Goal: Transaction & Acquisition: Book appointment/travel/reservation

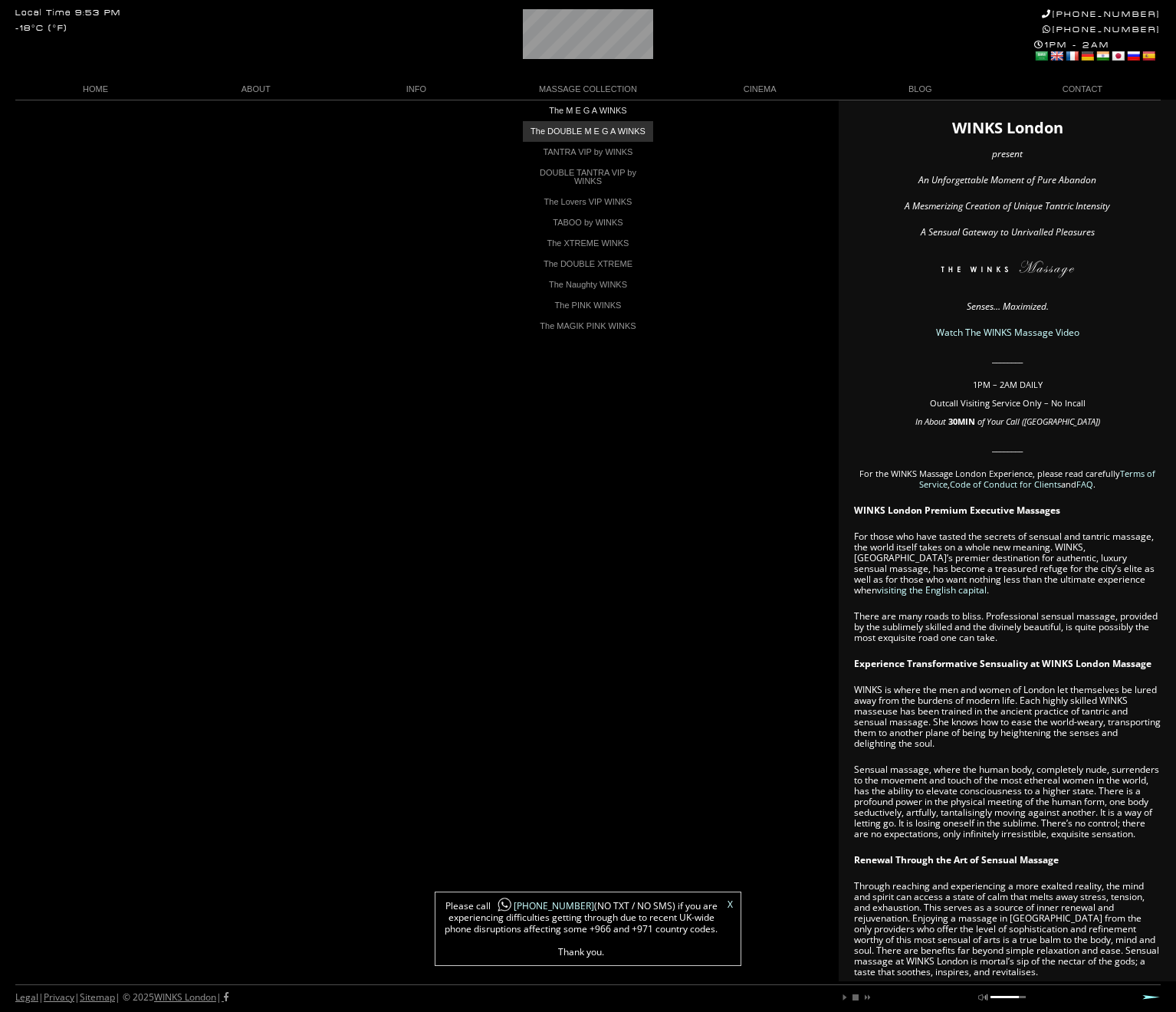
click at [608, 132] on link "The DOUBLE M E G A WINKS" at bounding box center [588, 131] width 130 height 21
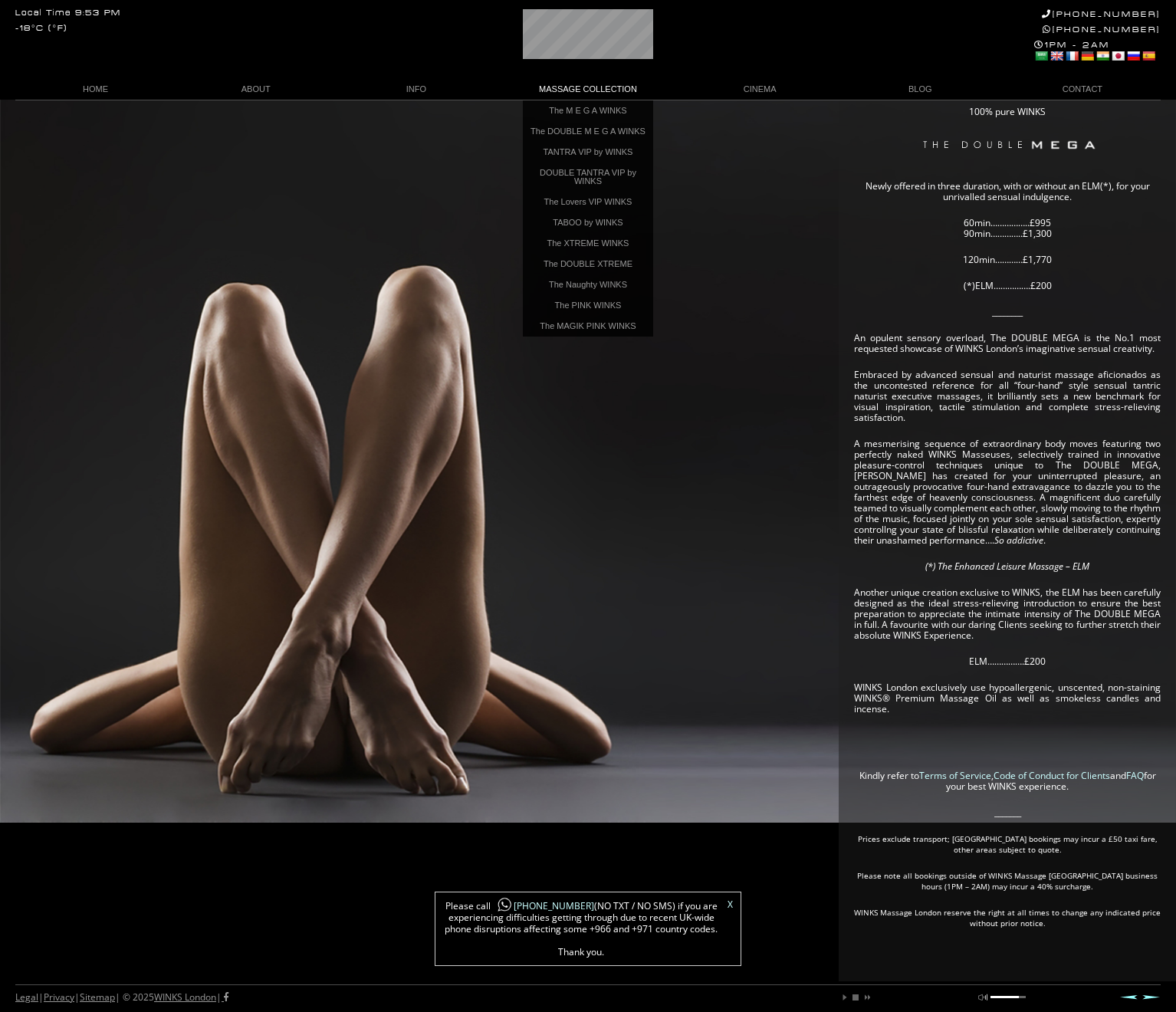
scroll to position [76, 0]
click at [596, 115] on link "The M E G A WINKS" at bounding box center [588, 110] width 130 height 21
